Goal: Task Accomplishment & Management: Use online tool/utility

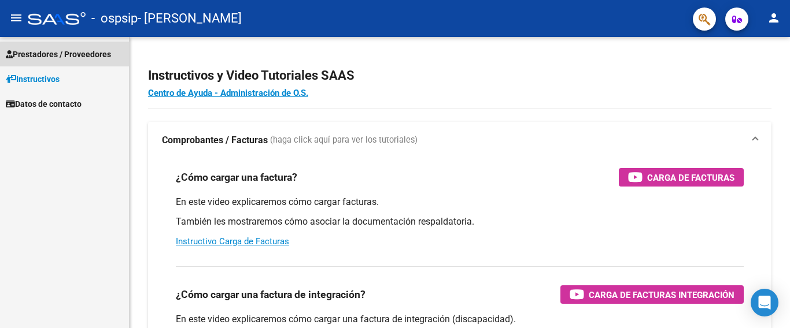
click at [97, 62] on link "Prestadores / Proveedores" at bounding box center [64, 54] width 129 height 25
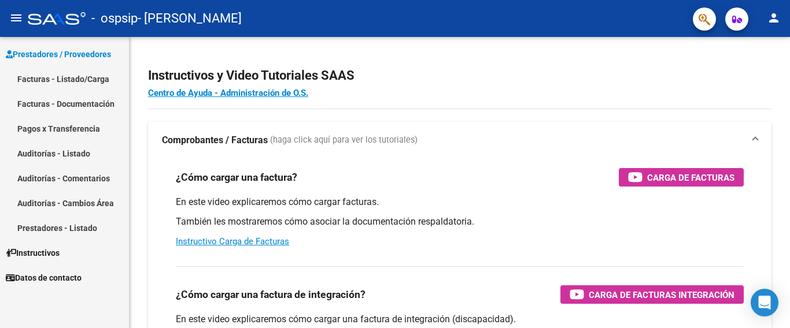
click at [91, 79] on link "Facturas - Listado/Carga" at bounding box center [64, 78] width 129 height 25
click at [58, 85] on link "Facturas - Listado/Carga" at bounding box center [64, 78] width 129 height 25
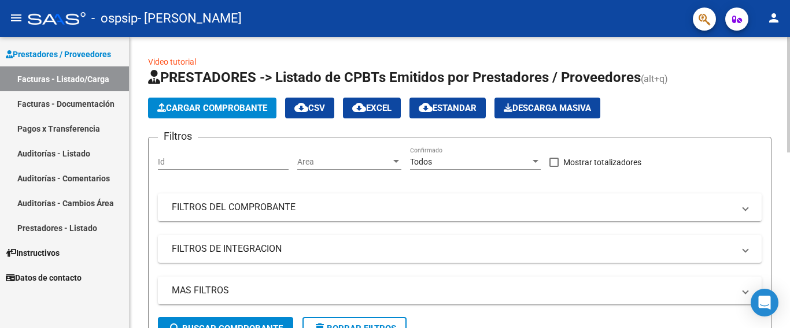
click at [789, 301] on div at bounding box center [788, 182] width 3 height 291
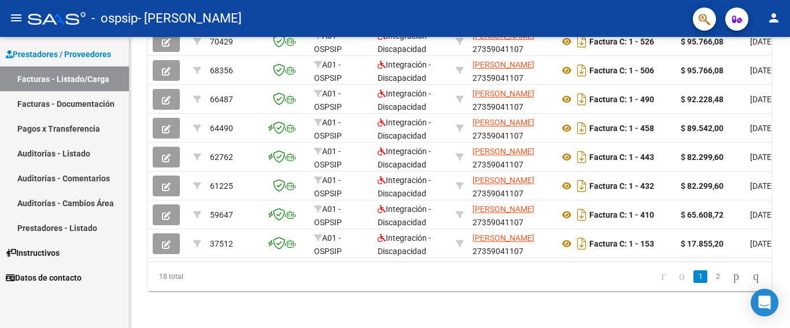
click at [789, 28] on div "menu - ospsip - [PERSON_NAME] person Prestadores / Proveedores Facturas - Lista…" at bounding box center [395, 164] width 790 height 328
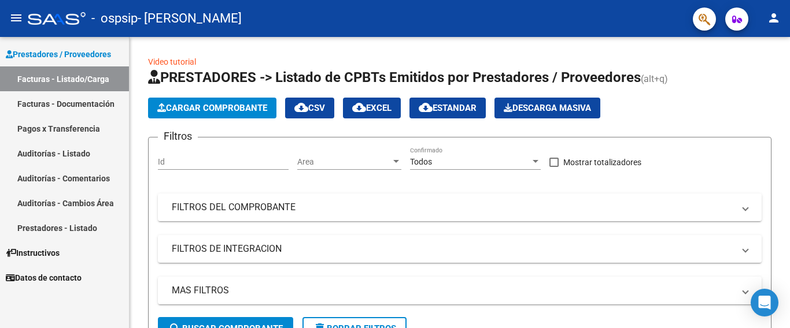
click at [789, 26] on mat-toolbar "menu - ospsip - [PERSON_NAME]" at bounding box center [395, 18] width 790 height 37
click at [789, 164] on div at bounding box center [788, 182] width 3 height 291
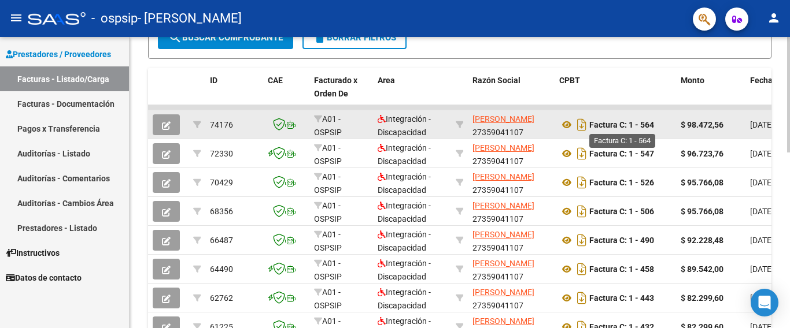
click at [610, 123] on strong "Factura C: 1 - 564" at bounding box center [621, 124] width 65 height 9
click at [218, 118] on div "74176" at bounding box center [234, 124] width 49 height 13
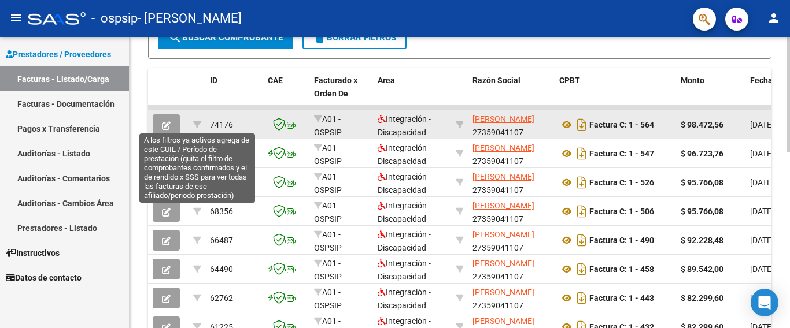
click at [159, 121] on button "button" at bounding box center [166, 124] width 27 height 21
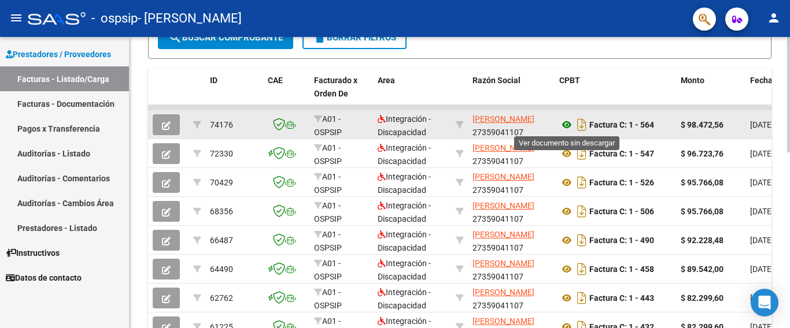
click at [568, 125] on icon at bounding box center [566, 125] width 15 height 14
